Goal: Download file/media

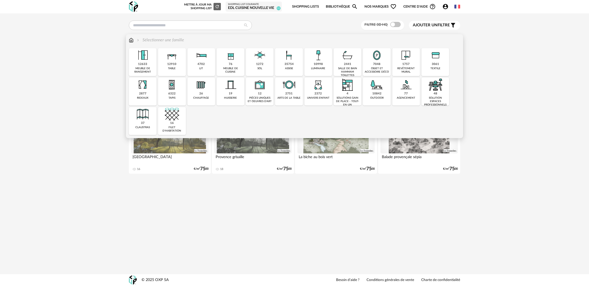
click at [231, 63] on div "76" at bounding box center [231, 64] width 4 height 4
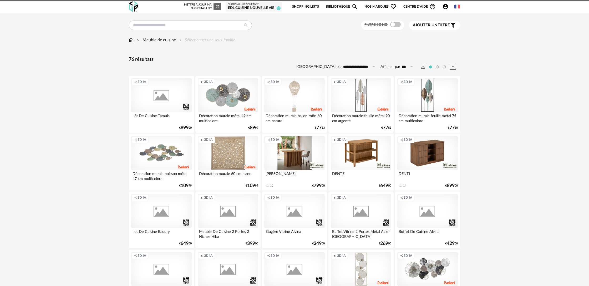
click at [390, 28] on div "Filtre 3D HQ" at bounding box center [382, 26] width 43 height 10
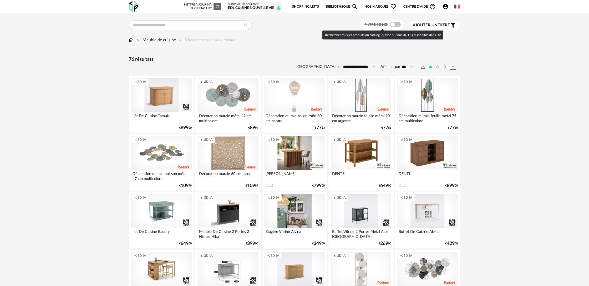
click at [394, 25] on span at bounding box center [395, 24] width 11 height 5
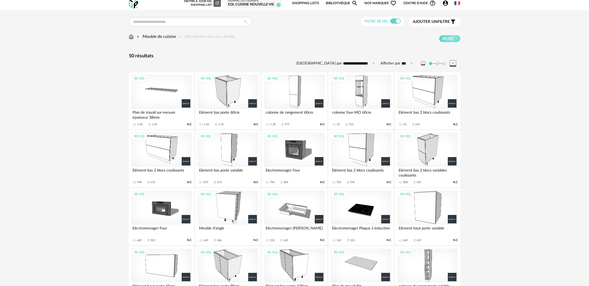
scroll to position [6, 0]
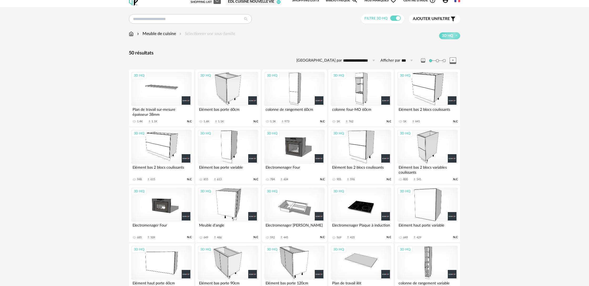
click at [231, 149] on div "3D HQ" at bounding box center [228, 147] width 61 height 34
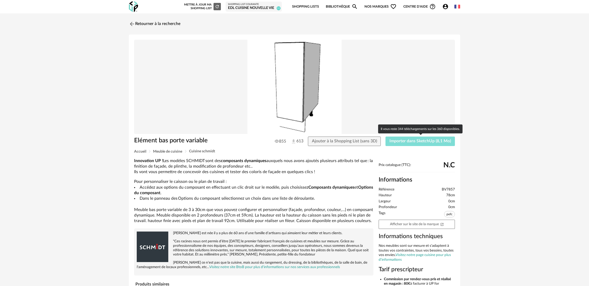
click at [403, 140] on span "Importer dans SketchUp (8,1 Mo)" at bounding box center [421, 141] width 62 height 4
